Goal: Find contact information: Find contact information

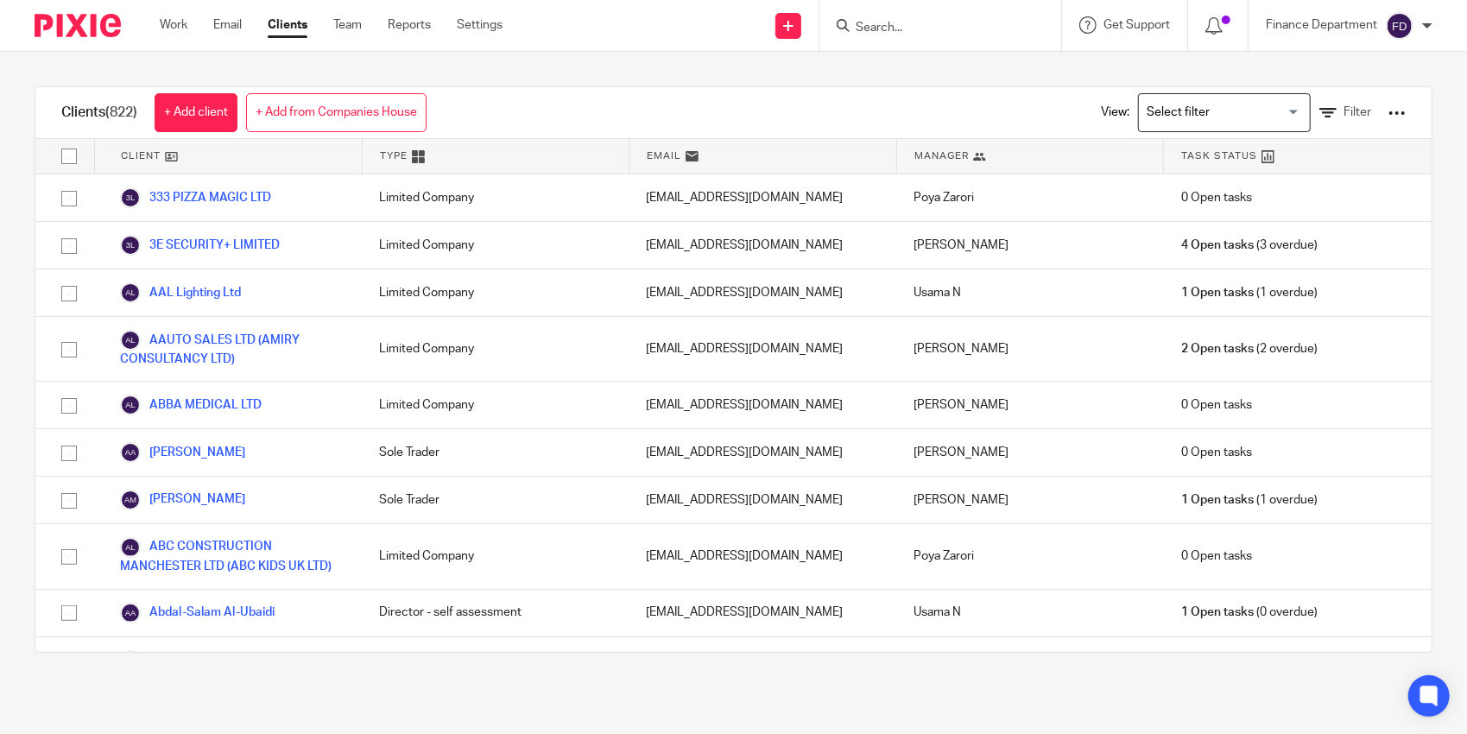
scroll to position [13115, 0]
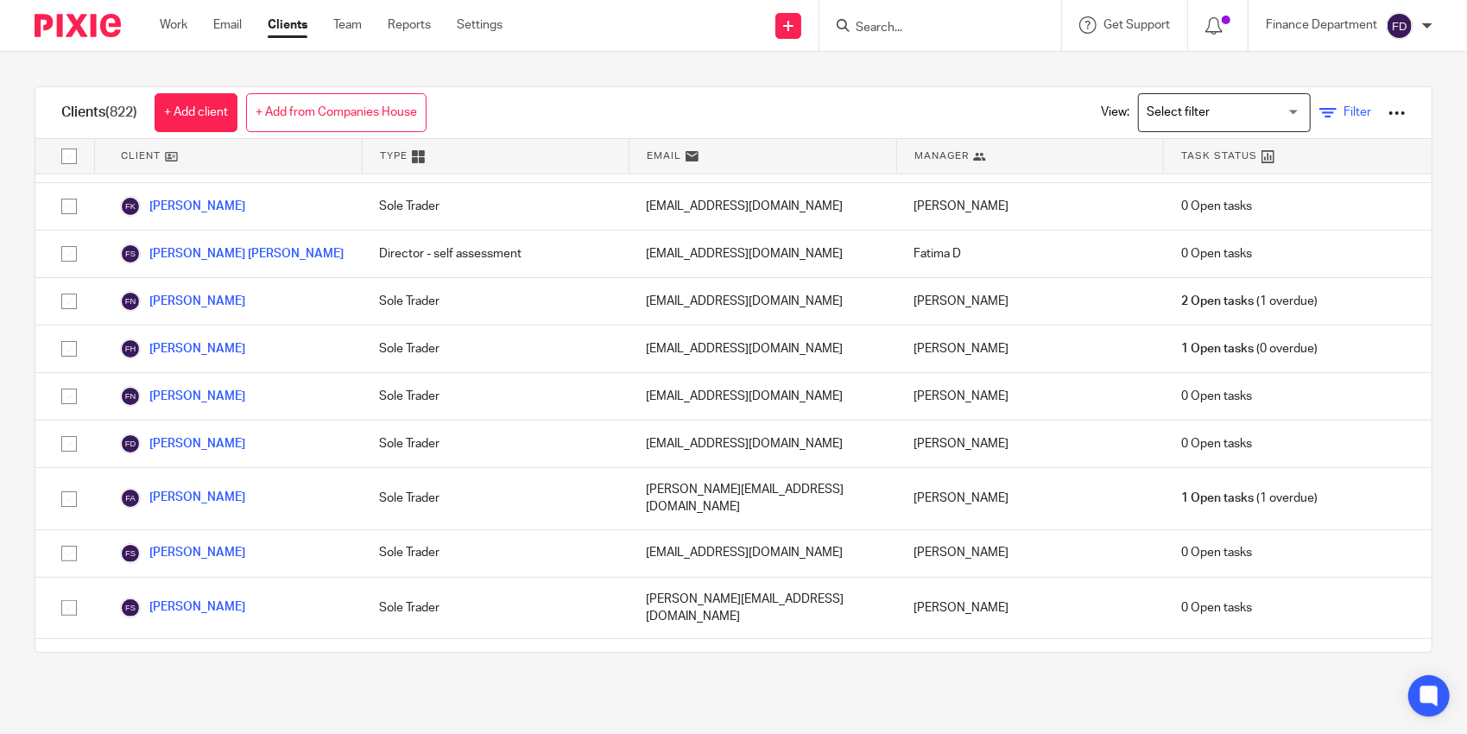
click at [1319, 115] on icon at bounding box center [1327, 112] width 17 height 17
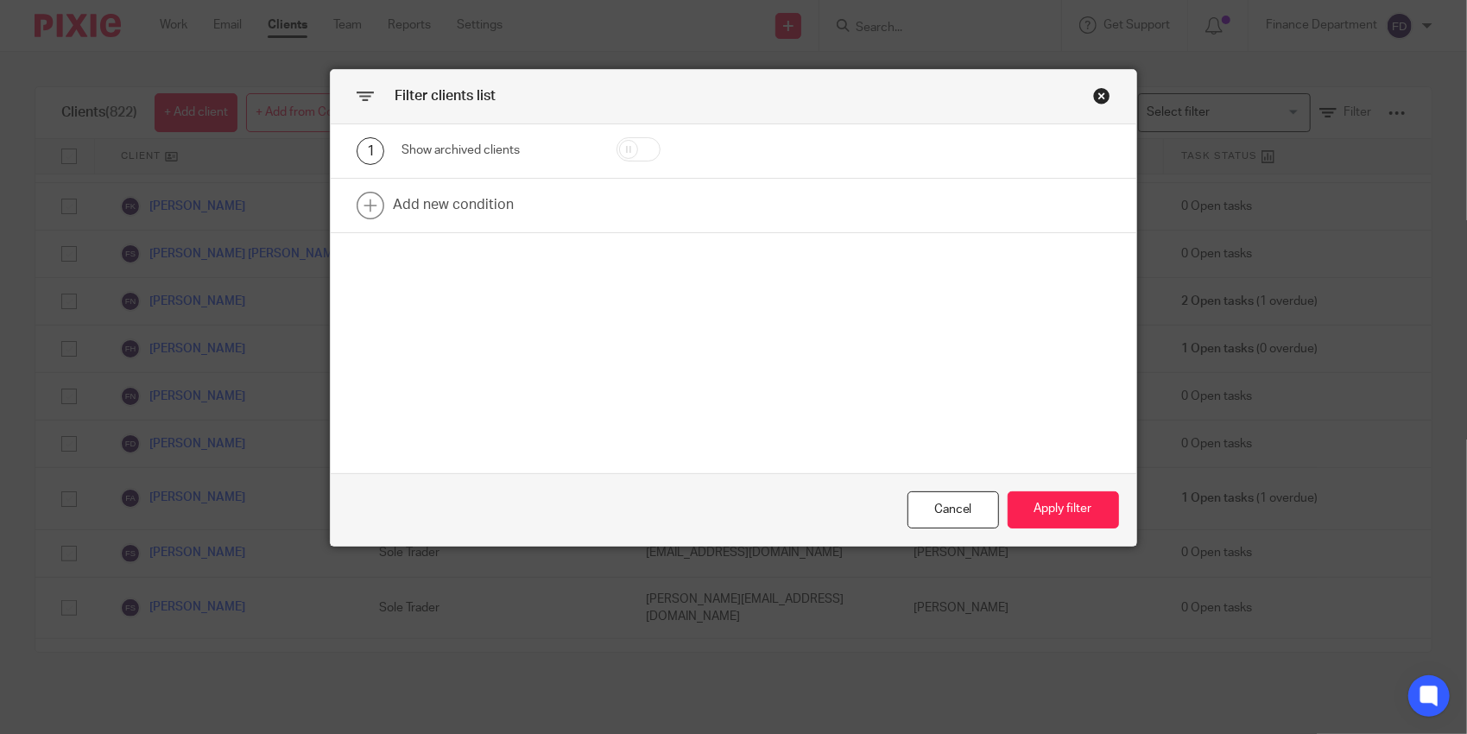
drag, startPoint x: 638, startPoint y: 148, endPoint x: 647, endPoint y: 167, distance: 20.5
click at [638, 148] on input "checkbox" at bounding box center [638, 149] width 44 height 24
checkbox input "true"
drag, startPoint x: 1071, startPoint y: 507, endPoint x: 1089, endPoint y: 360, distance: 147.9
click at [1071, 506] on button "Apply filter" at bounding box center [1062, 509] width 111 height 37
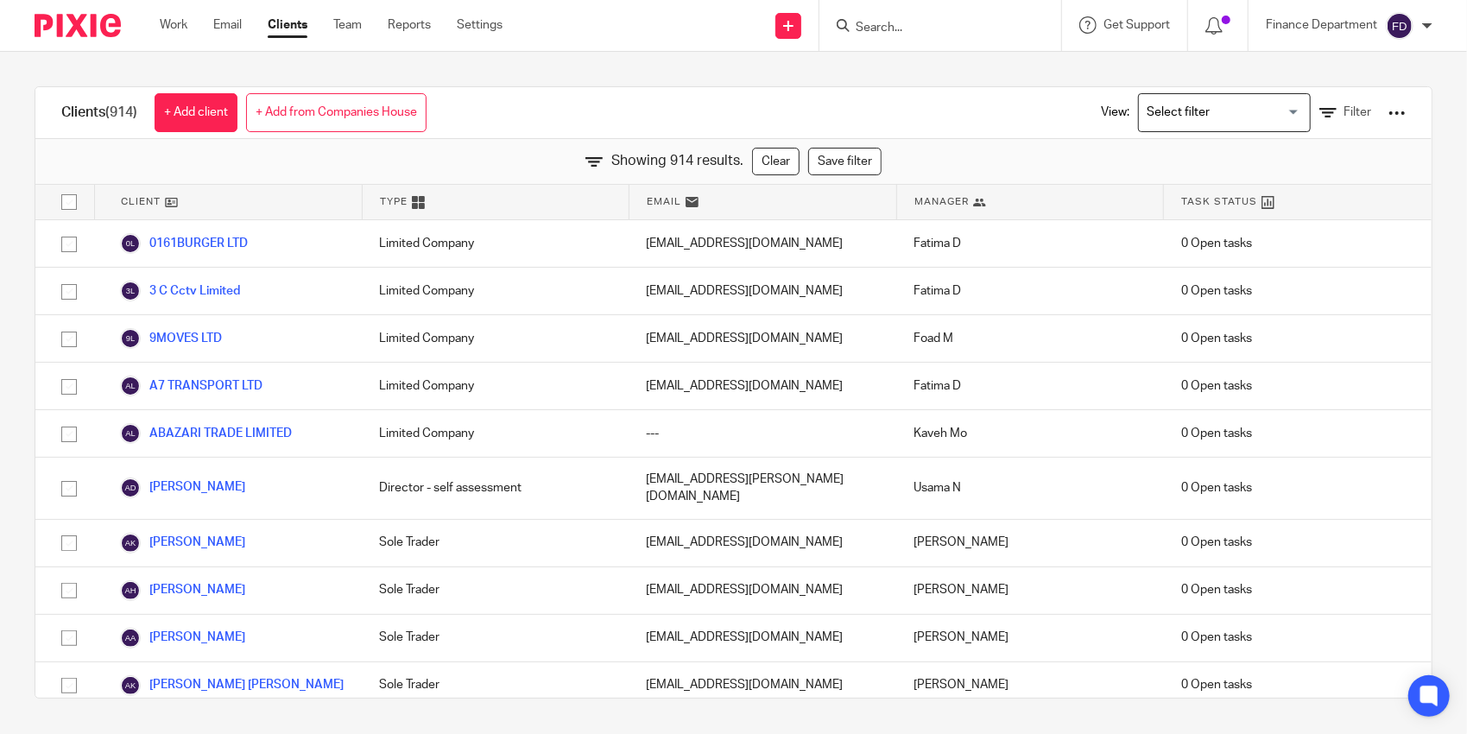
scroll to position [4701, 0]
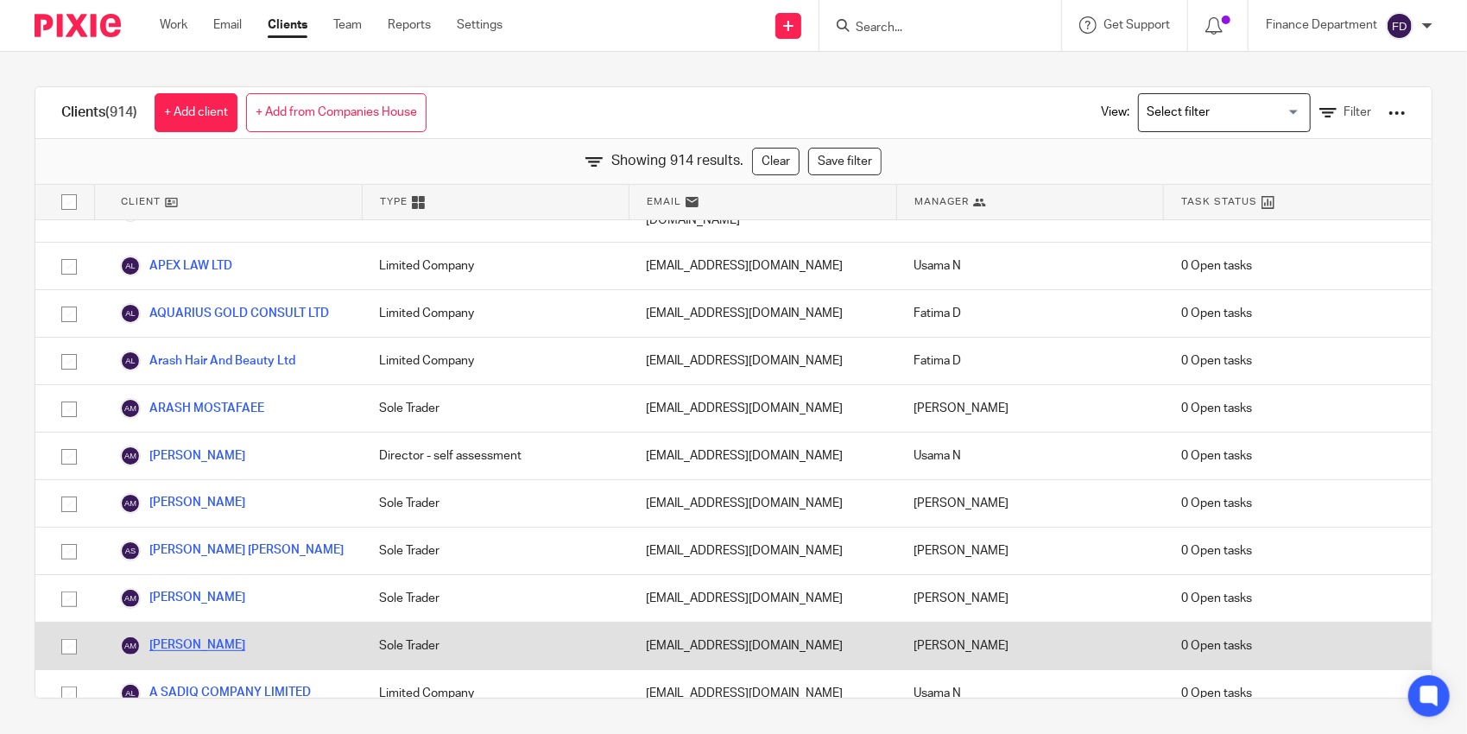
click at [242, 635] on link "ARSHAD MAHMOOD" at bounding box center [182, 645] width 125 height 21
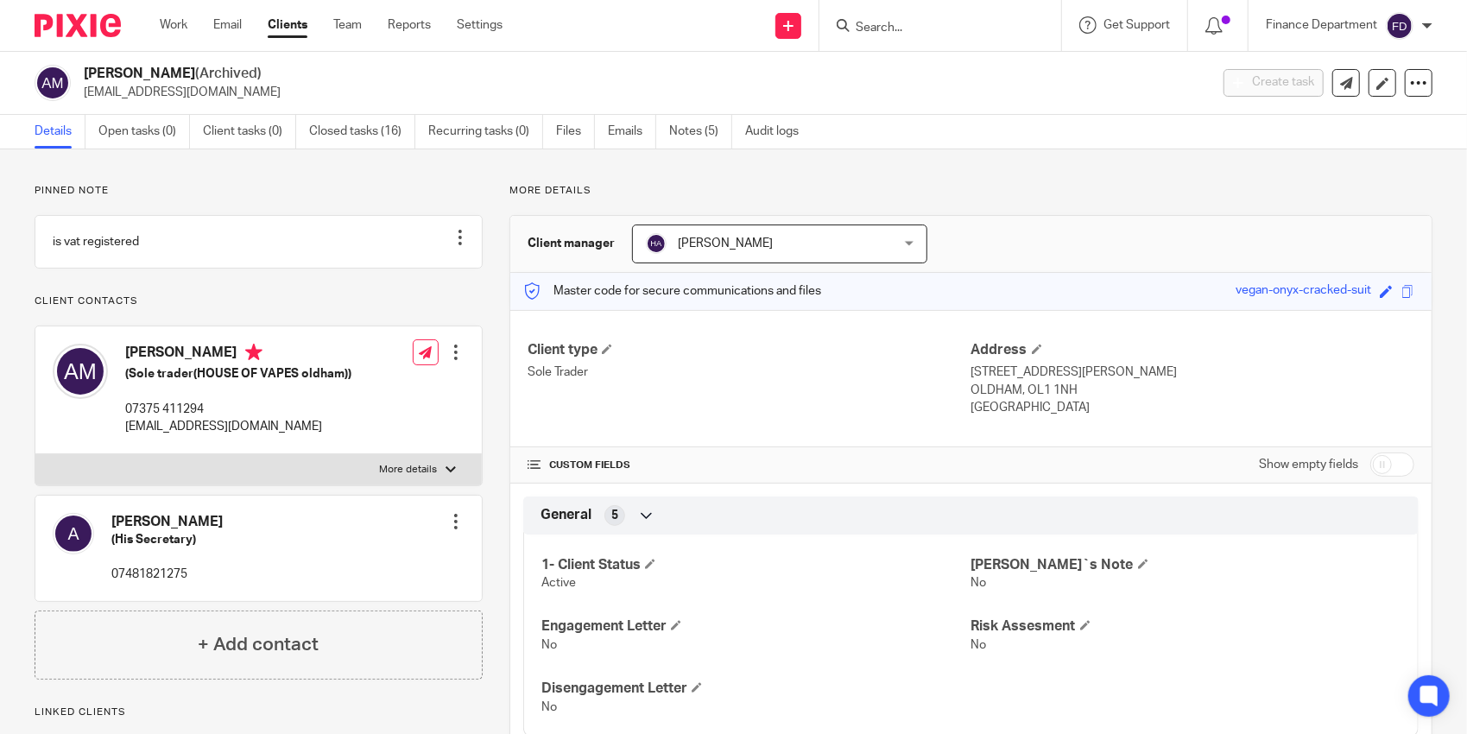
click at [704, 129] on link "Notes (5)" at bounding box center [700, 132] width 63 height 34
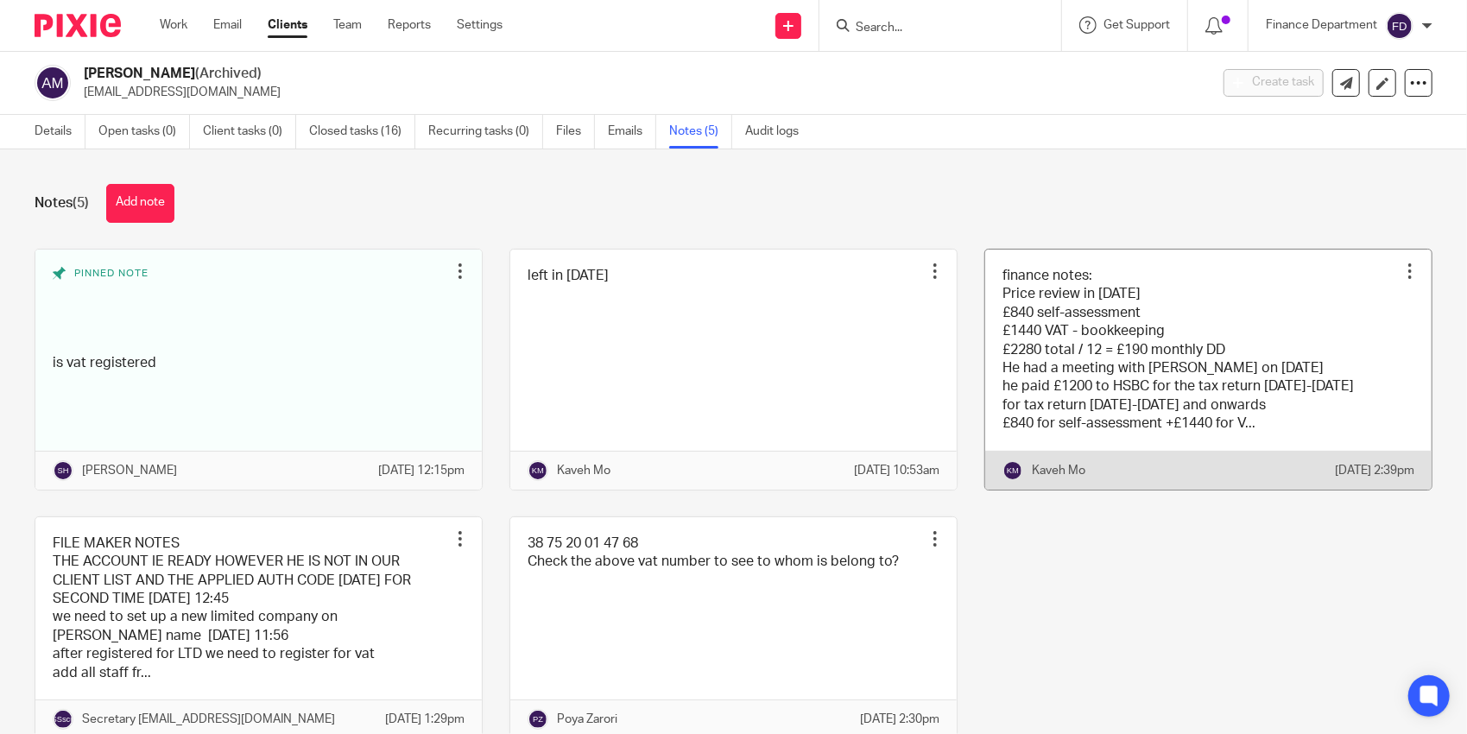
click at [1038, 333] on link at bounding box center [1208, 369] width 446 height 240
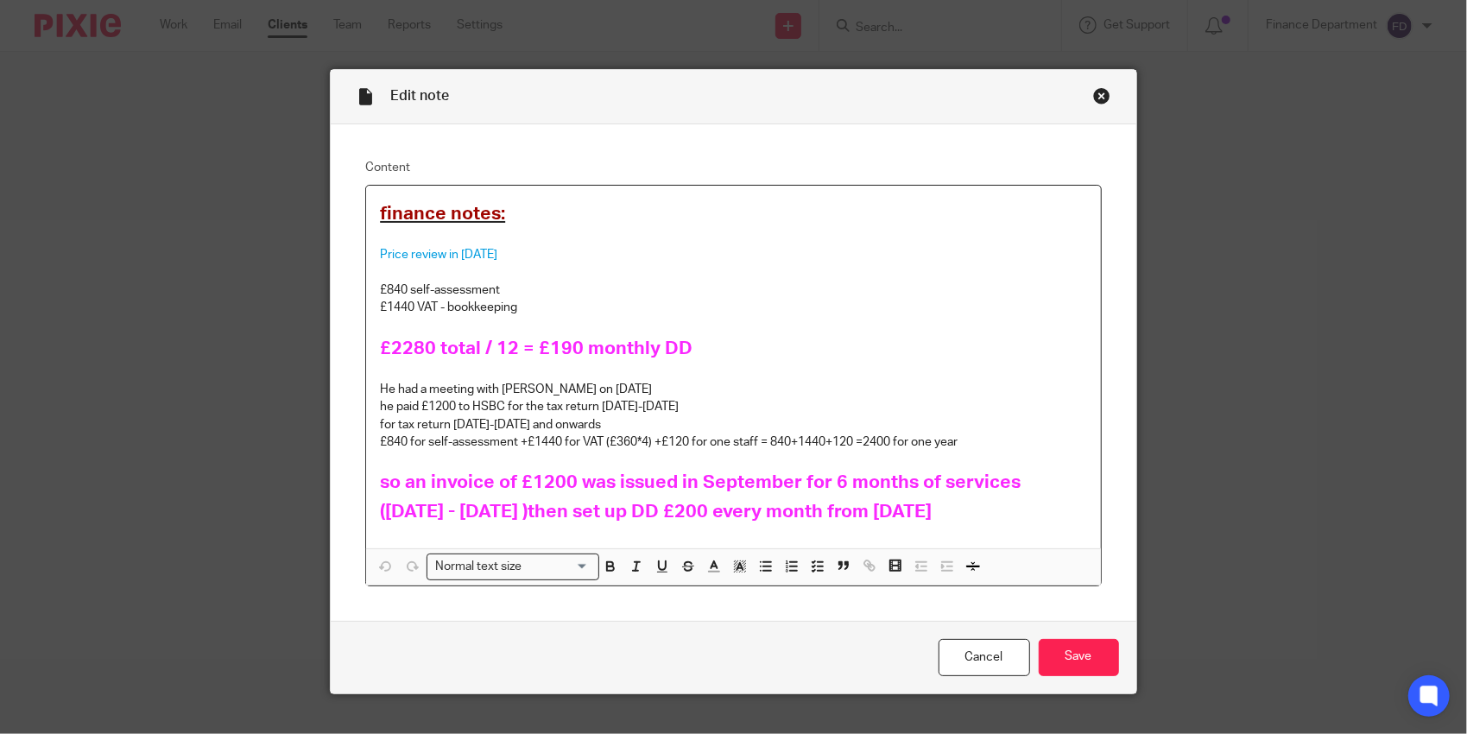
scroll to position [26, 0]
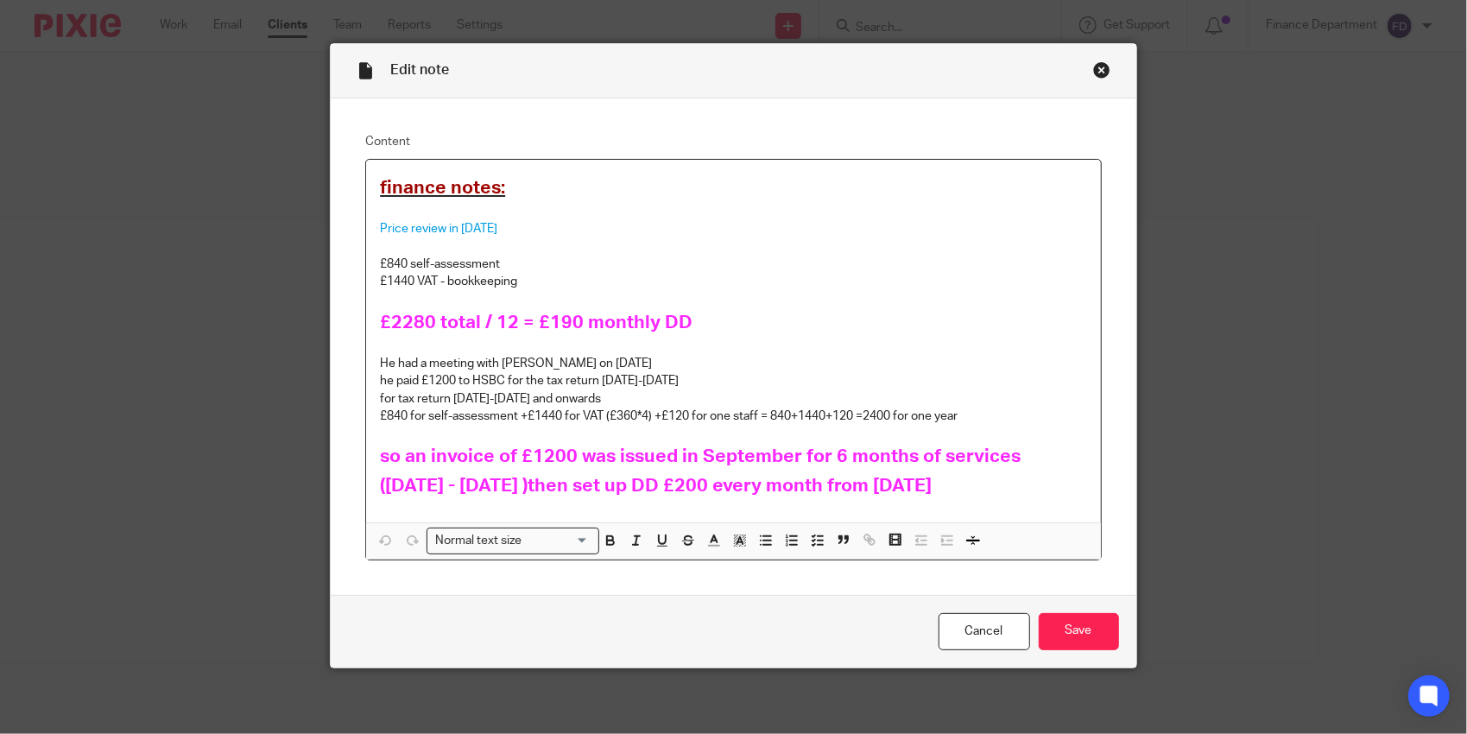
click at [810, 363] on p "He had a meeting with Sam on 21/09/2023" at bounding box center [733, 363] width 706 height 17
click at [994, 631] on link "Cancel" at bounding box center [983, 631] width 91 height 37
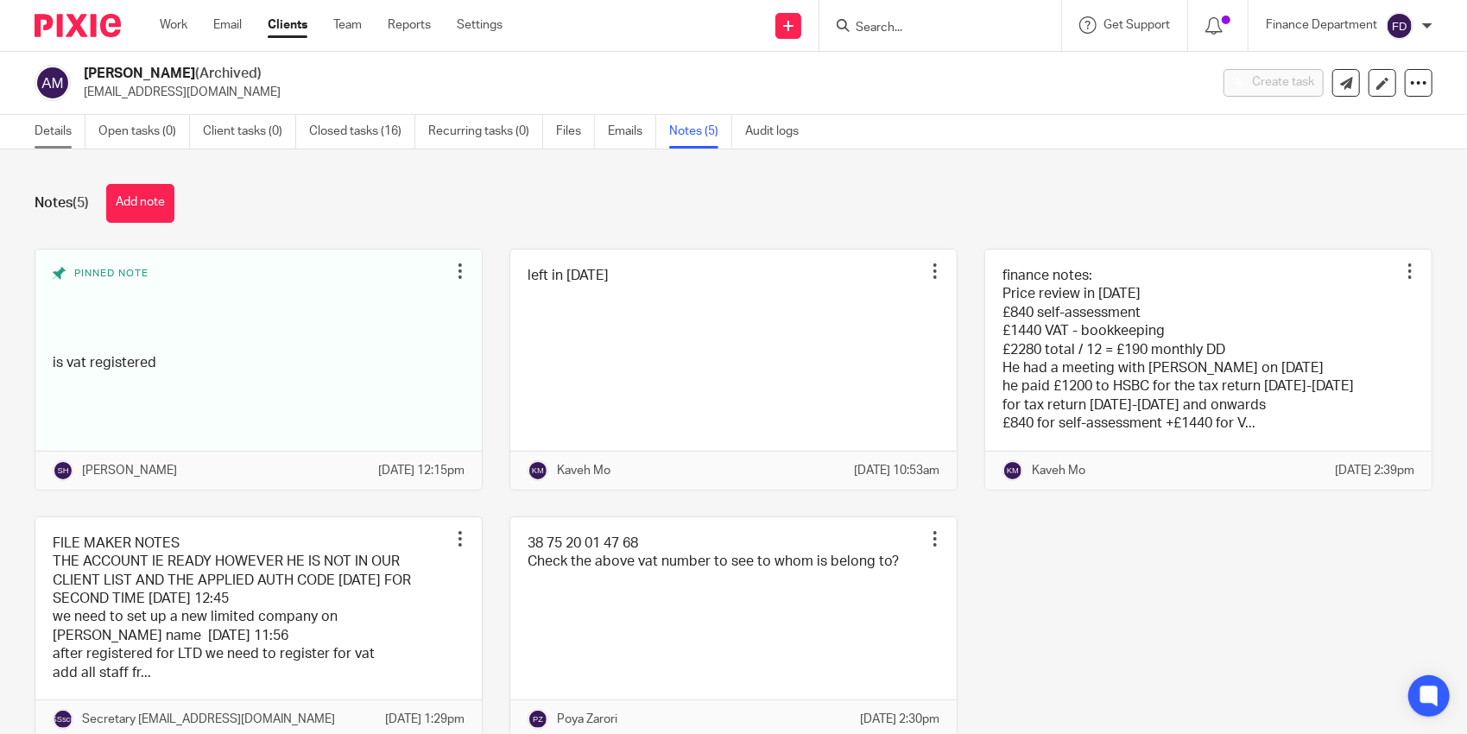
click at [68, 134] on link "Details" at bounding box center [60, 132] width 51 height 34
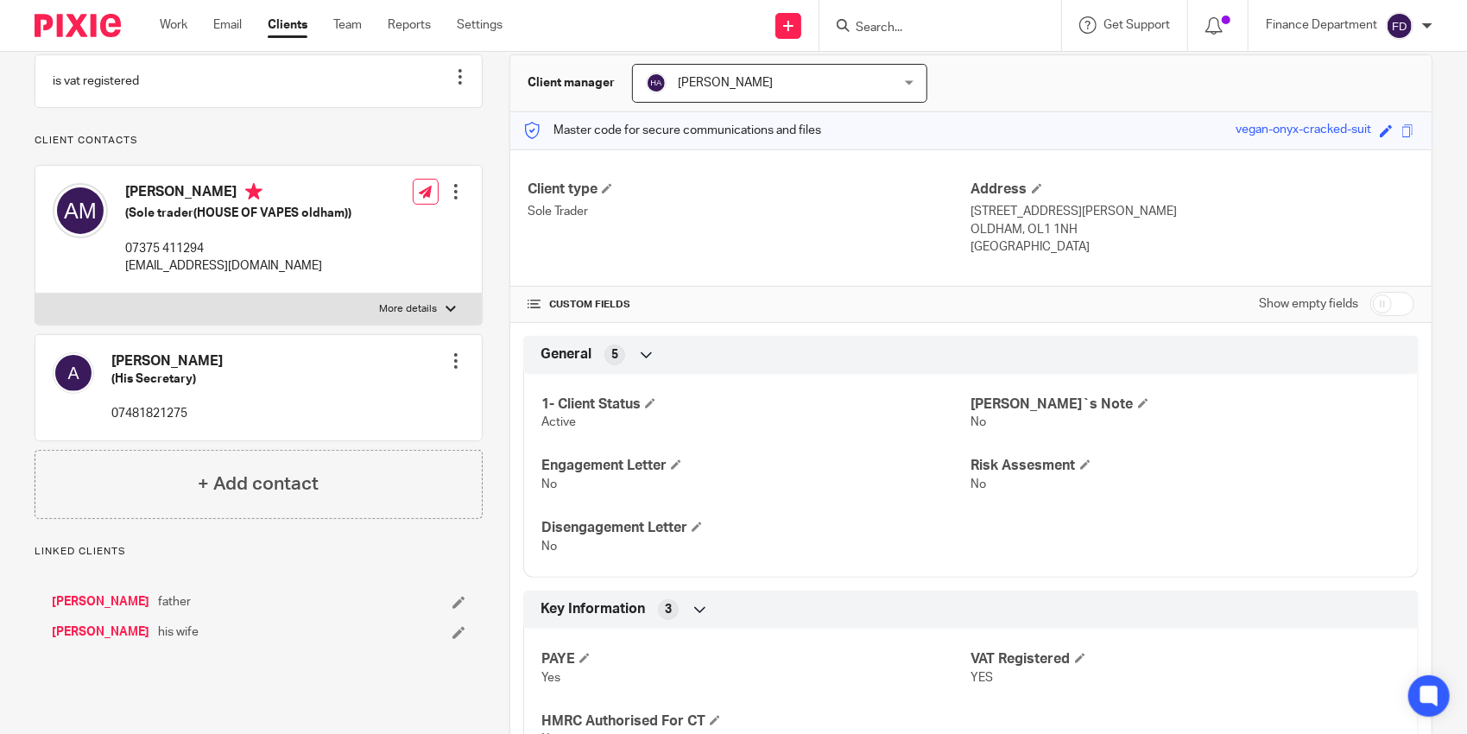
scroll to position [259, 0]
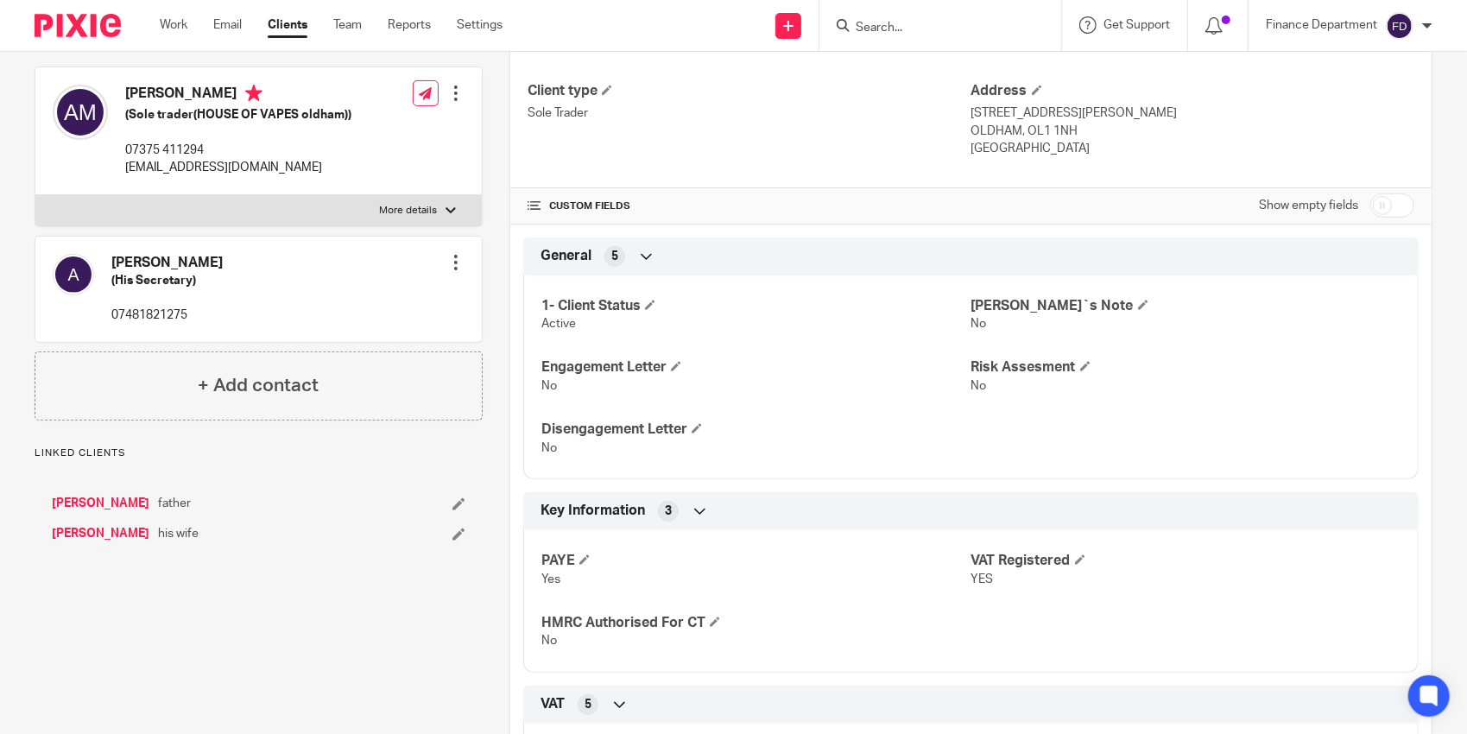
click at [101, 512] on link "Kavi Arjun Das" at bounding box center [101, 503] width 98 height 17
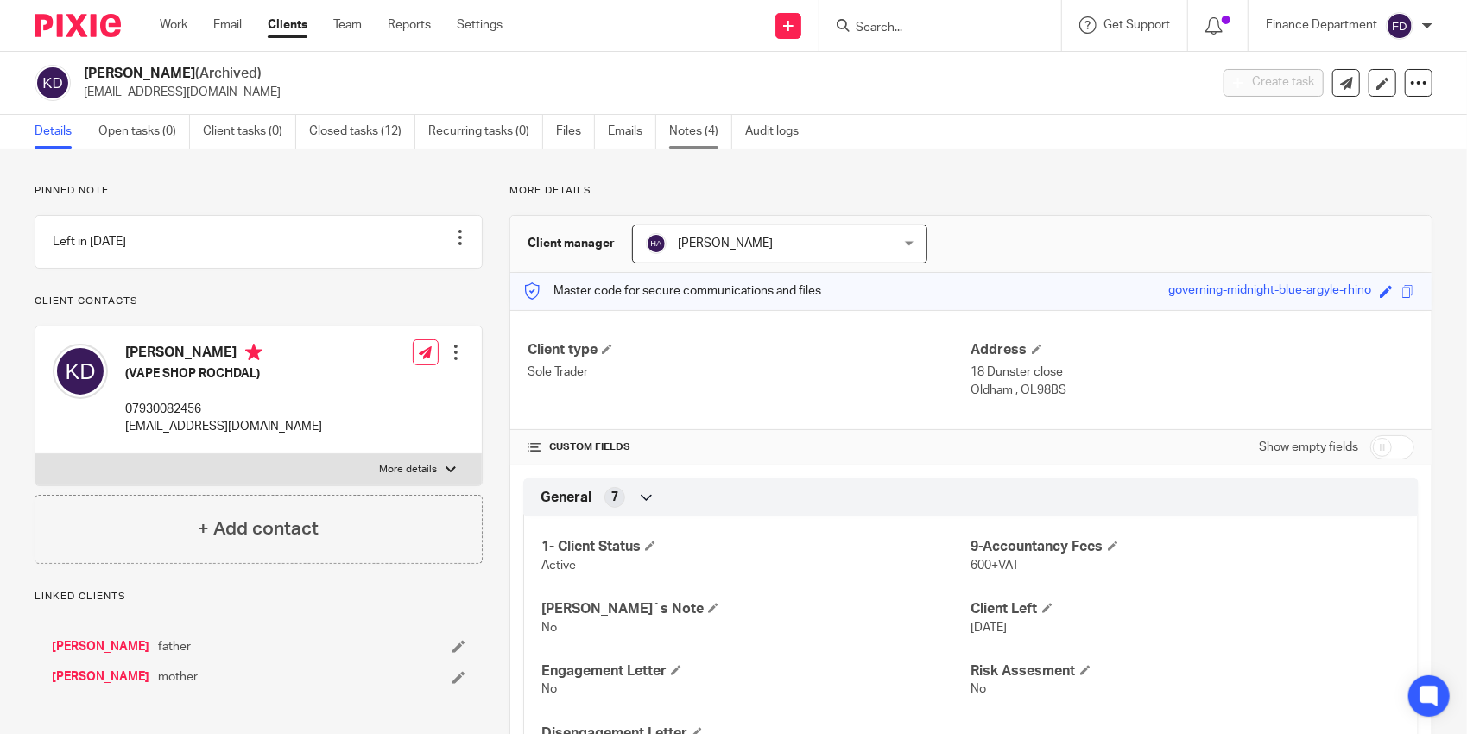
click at [682, 129] on link "Notes (4)" at bounding box center [700, 132] width 63 height 34
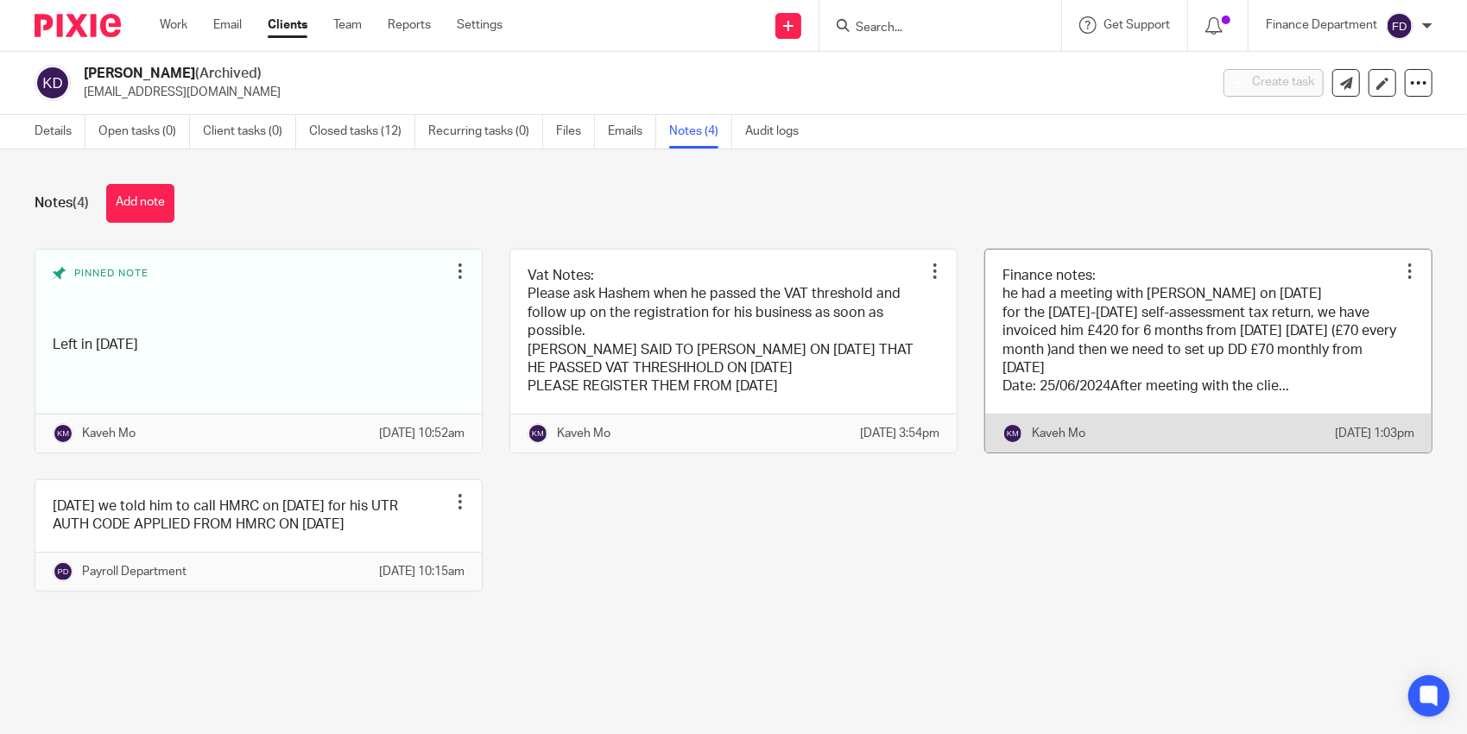
click at [1034, 328] on link at bounding box center [1208, 350] width 446 height 203
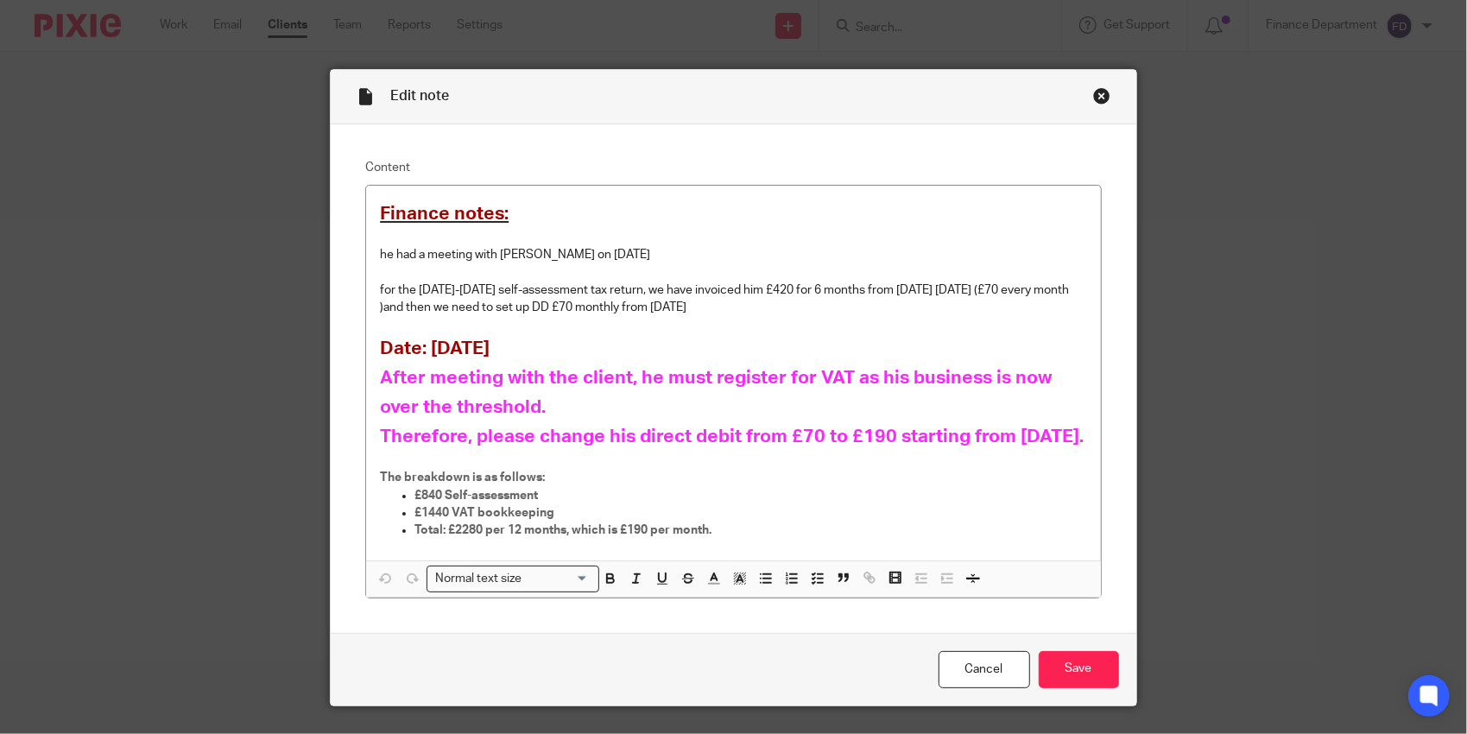
click at [1093, 97] on div "Close this dialog window" at bounding box center [1101, 95] width 17 height 17
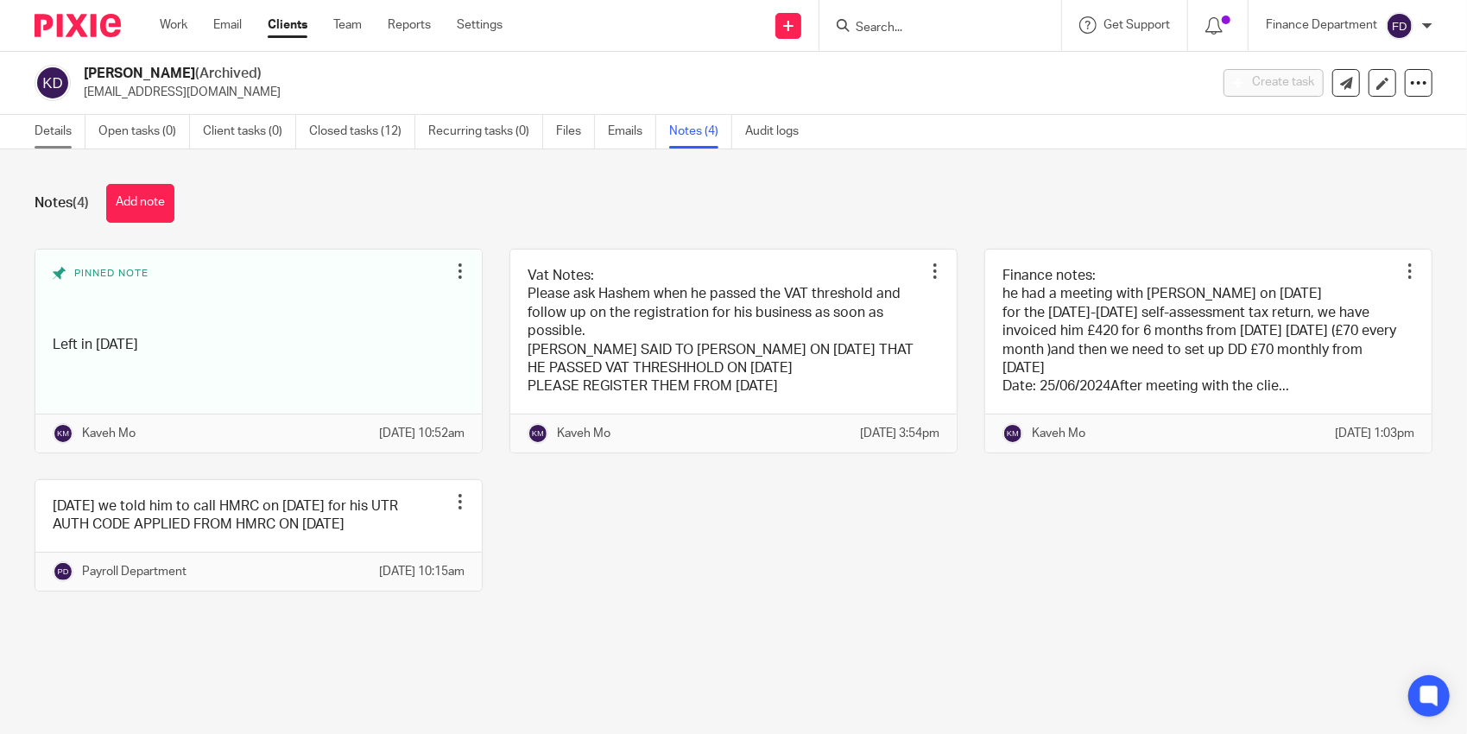
click at [39, 131] on link "Details" at bounding box center [60, 132] width 51 height 34
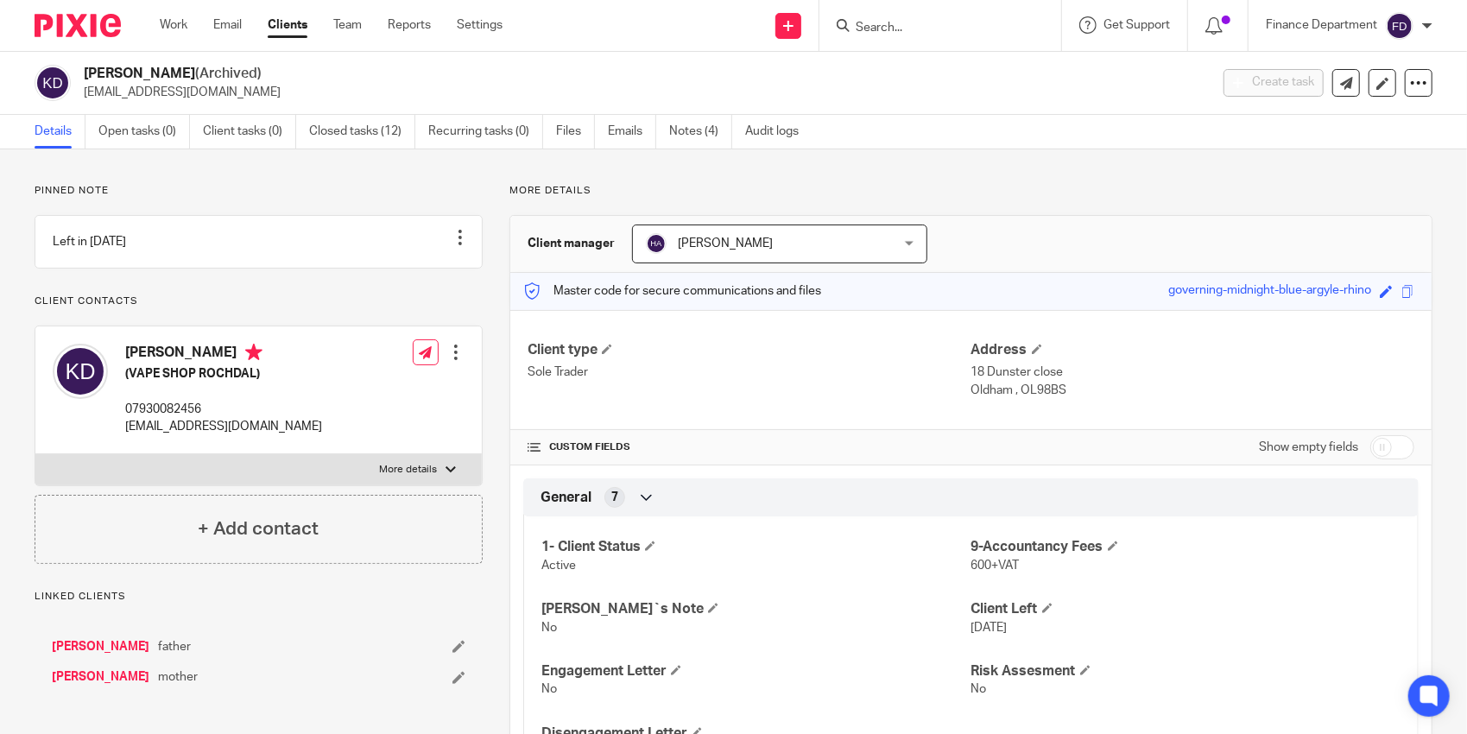
scroll to position [432, 0]
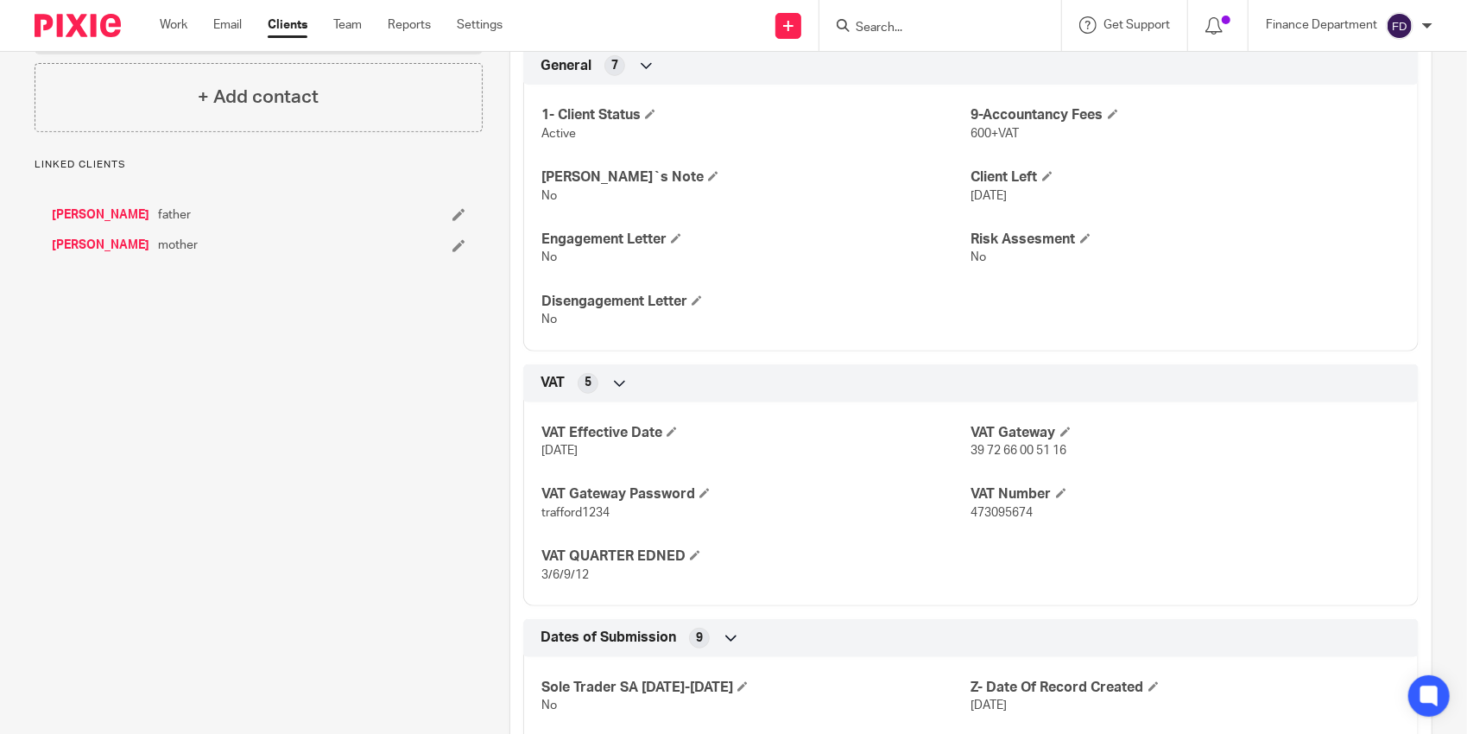
click at [86, 254] on link "[PERSON_NAME]" at bounding box center [101, 245] width 98 height 17
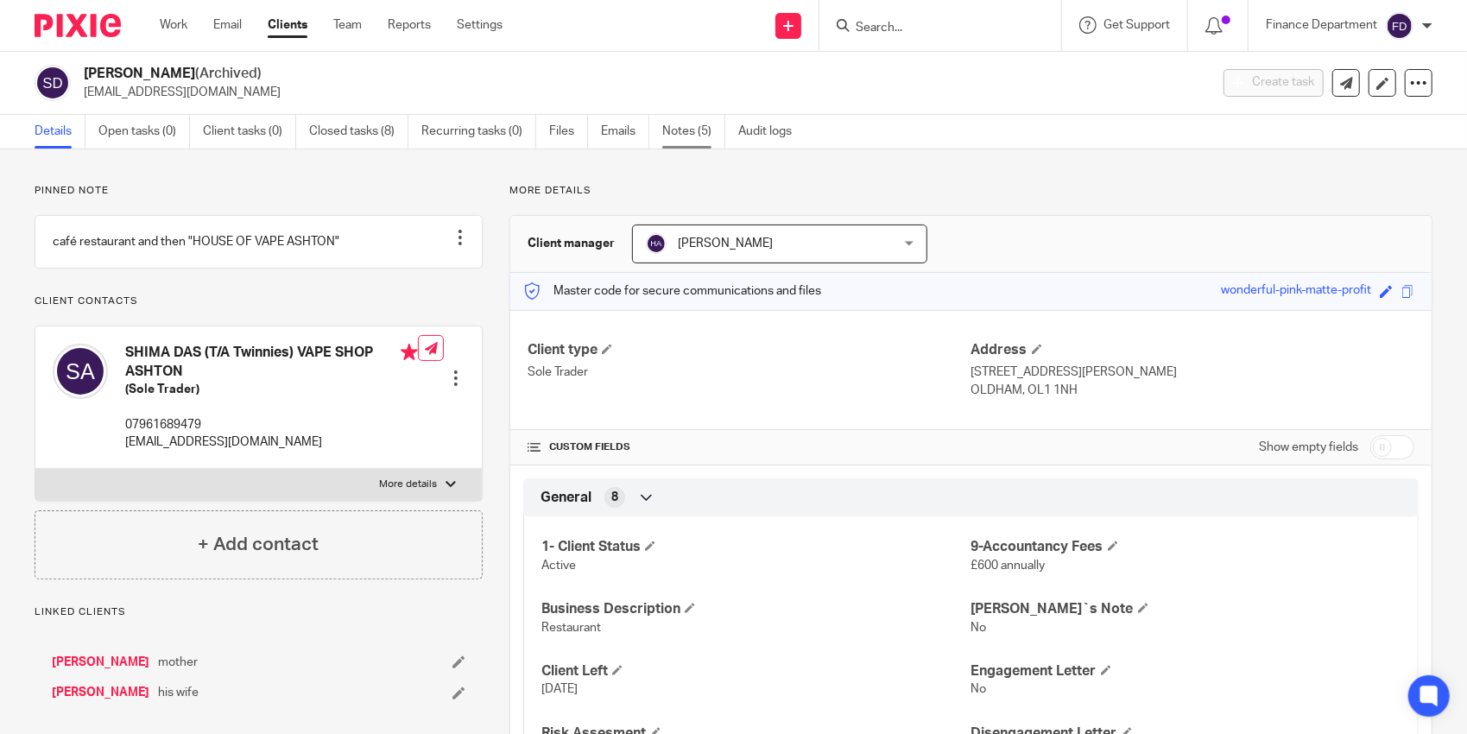
click at [686, 128] on link "Notes (5)" at bounding box center [693, 132] width 63 height 34
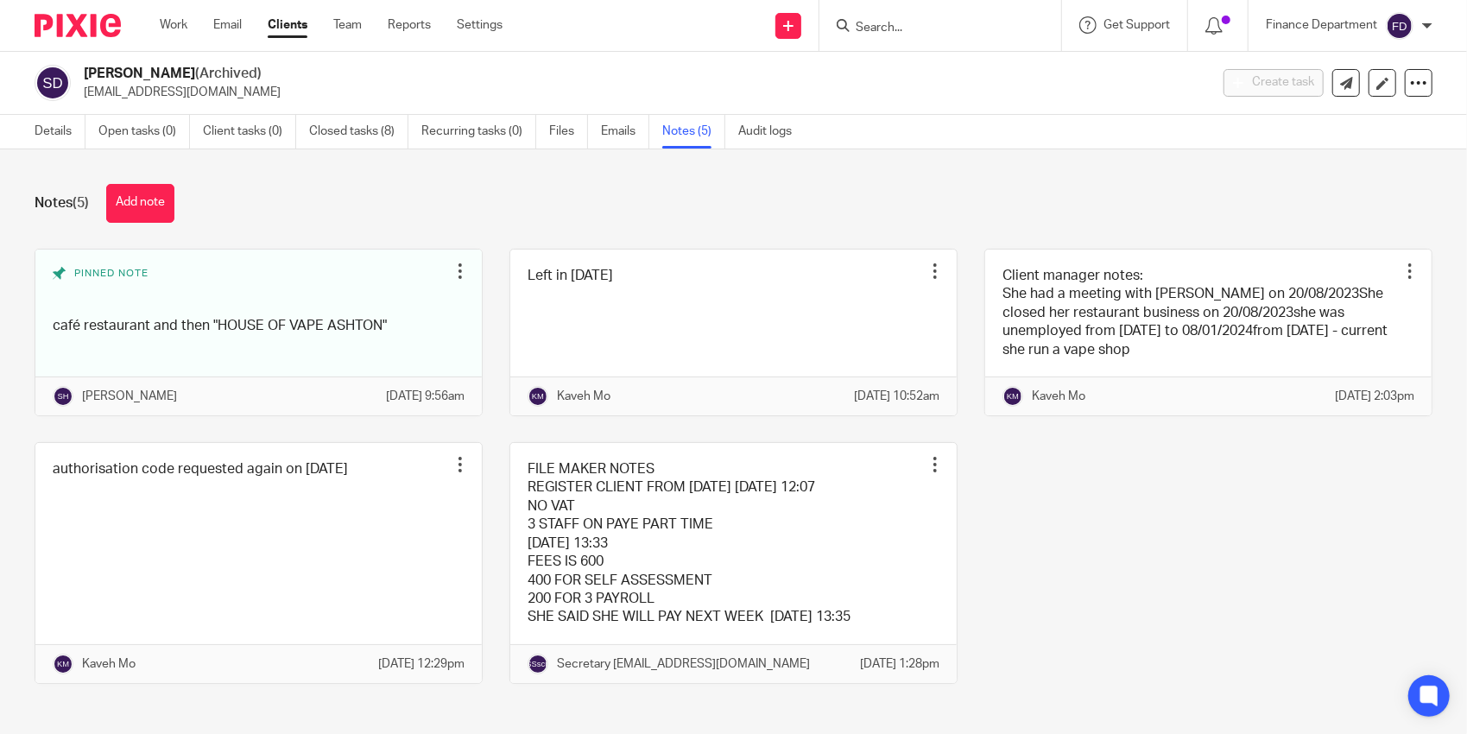
scroll to position [44, 0]
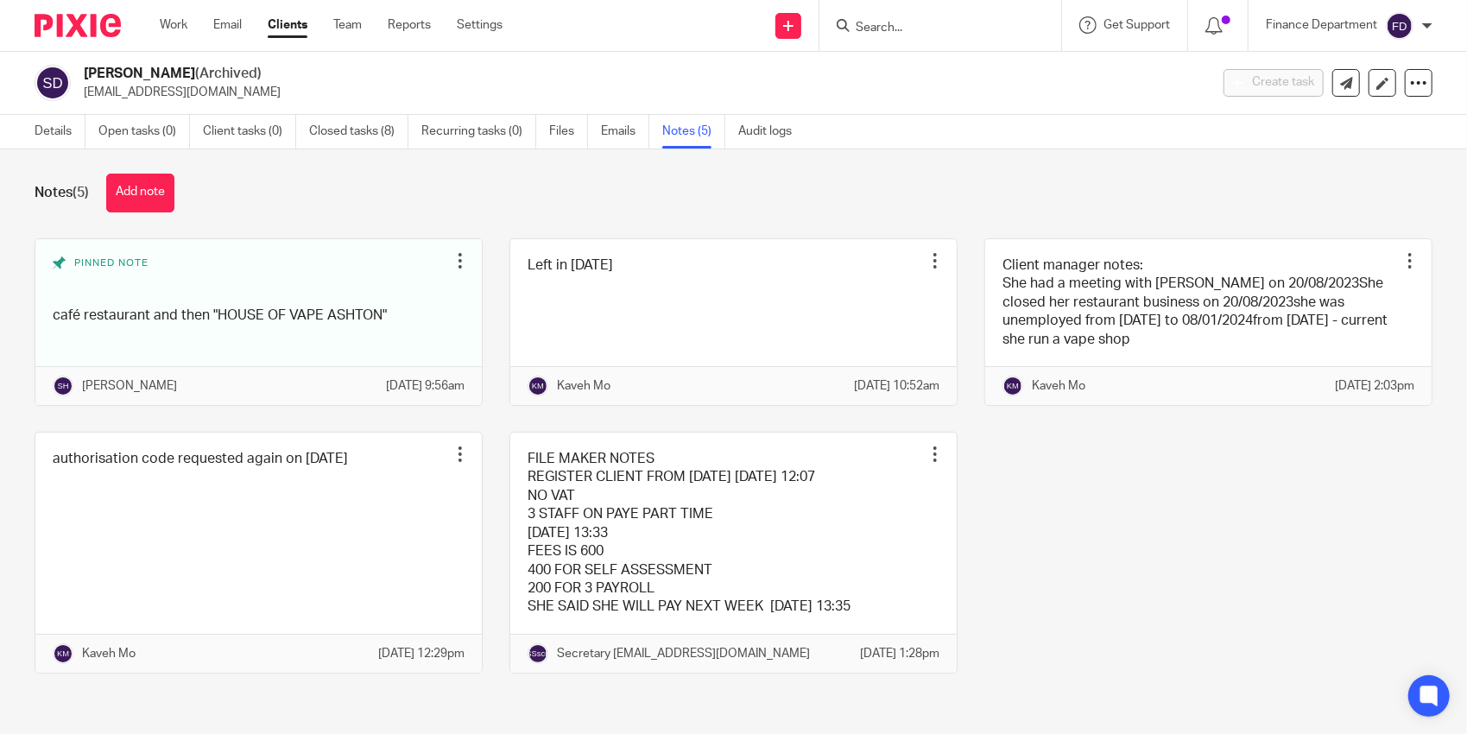
drag, startPoint x: 236, startPoint y: 79, endPoint x: 107, endPoint y: 85, distance: 128.8
click at [107, 85] on div "[PERSON_NAME] (Archived) [EMAIL_ADDRESS][DOMAIN_NAME]" at bounding box center [640, 83] width 1113 height 36
drag, startPoint x: 107, startPoint y: 85, endPoint x: 279, endPoint y: 100, distance: 172.5
click at [279, 100] on p "[EMAIL_ADDRESS][DOMAIN_NAME]" at bounding box center [640, 92] width 1113 height 17
click at [203, 99] on p "[EMAIL_ADDRESS][DOMAIN_NAME]" at bounding box center [640, 92] width 1113 height 17
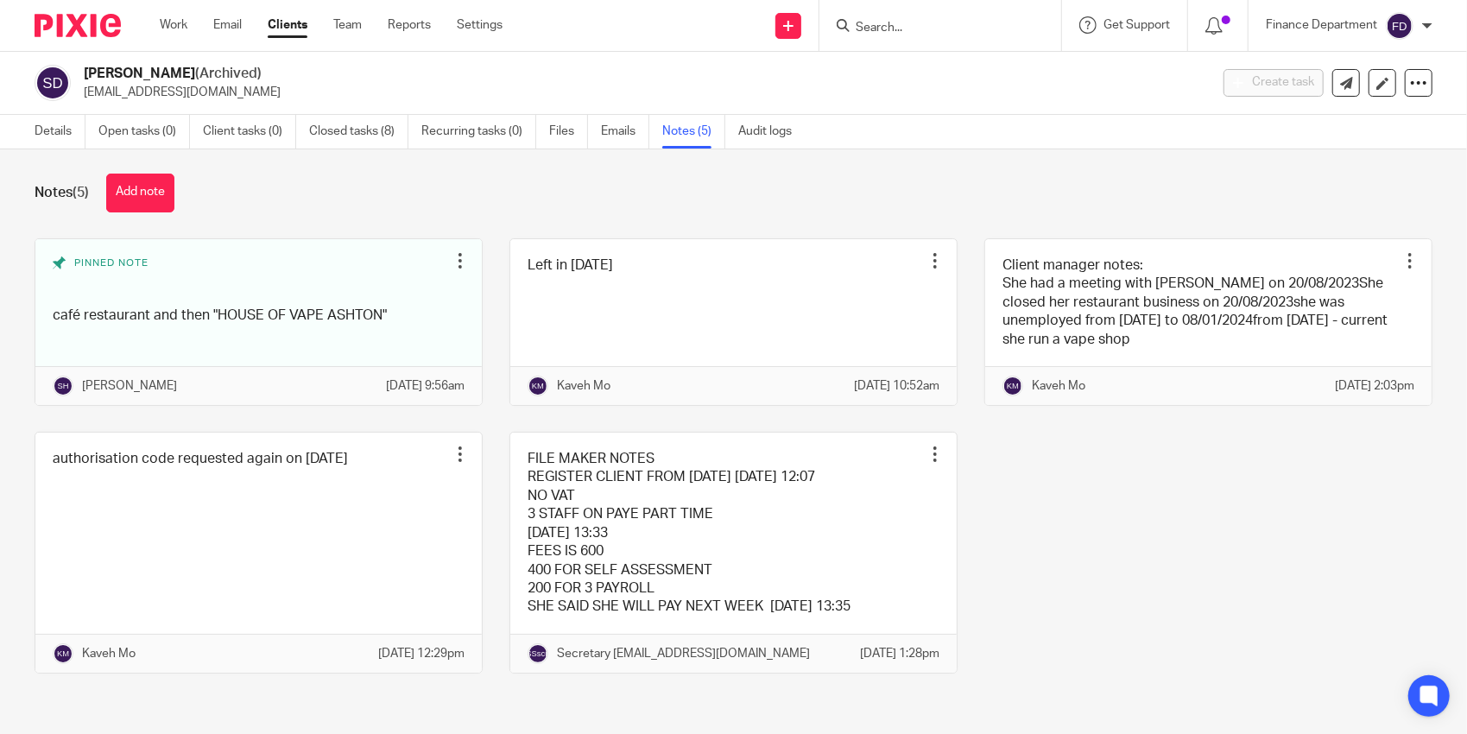
click at [202, 94] on p "[EMAIL_ADDRESS][DOMAIN_NAME]" at bounding box center [640, 92] width 1113 height 17
copy main "[EMAIL_ADDRESS][DOMAIN_NAME] Create task Update from Companies House Export dat…"
